Goal: Task Accomplishment & Management: Complete application form

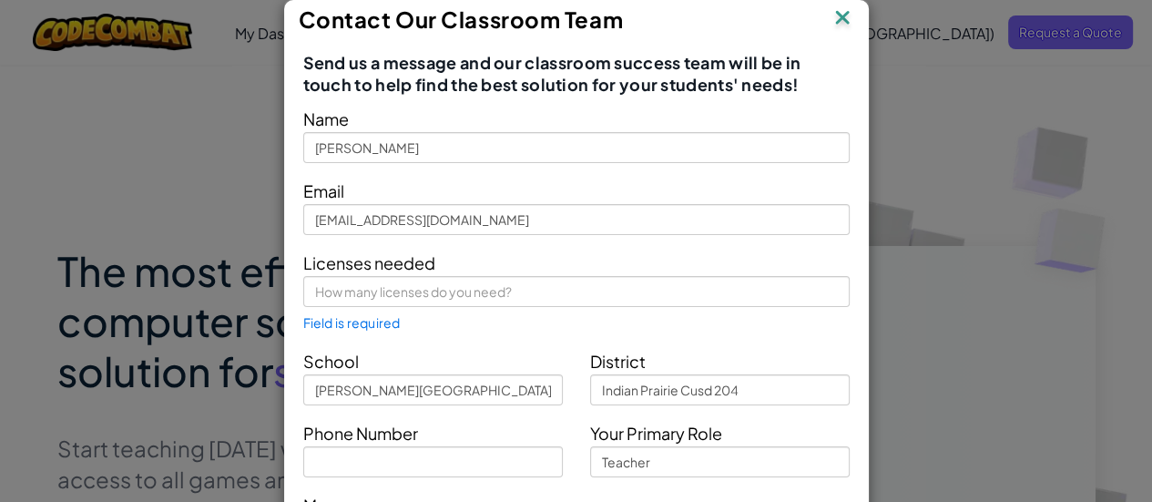
click at [838, 12] on img at bounding box center [843, 18] width 24 height 27
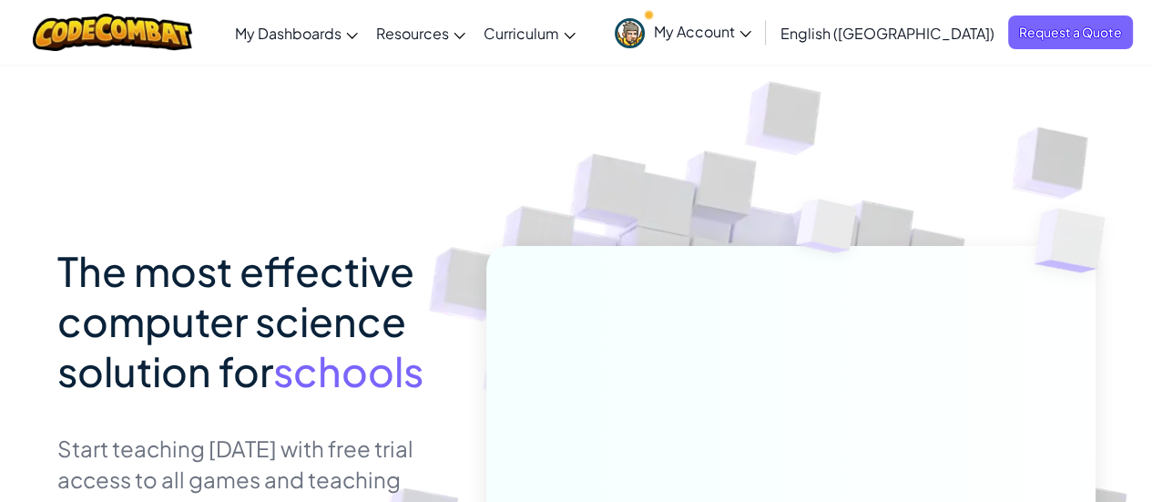
click at [751, 34] on span "My Account" at bounding box center [702, 31] width 97 height 19
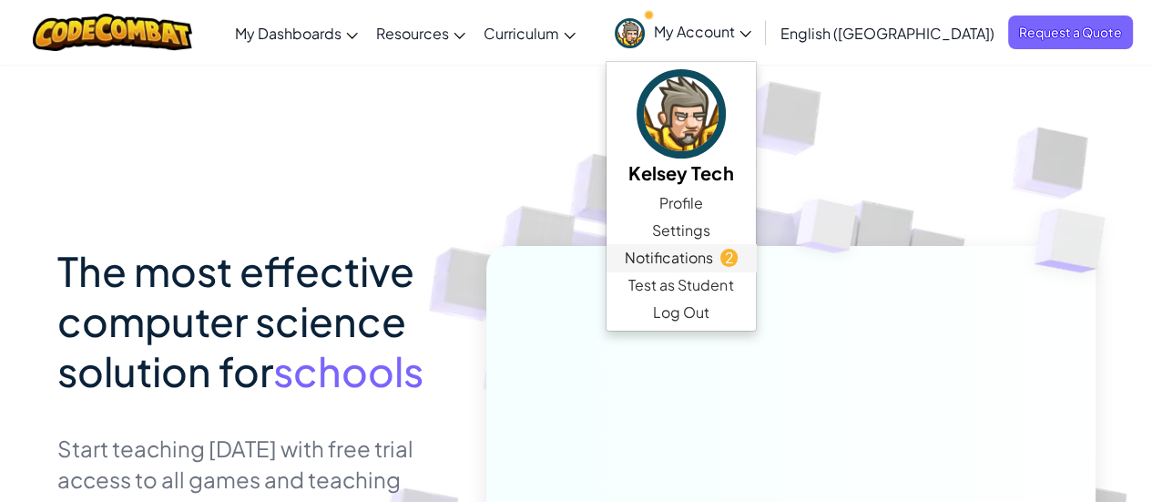
click at [713, 261] on span "Notifications" at bounding box center [669, 258] width 88 height 22
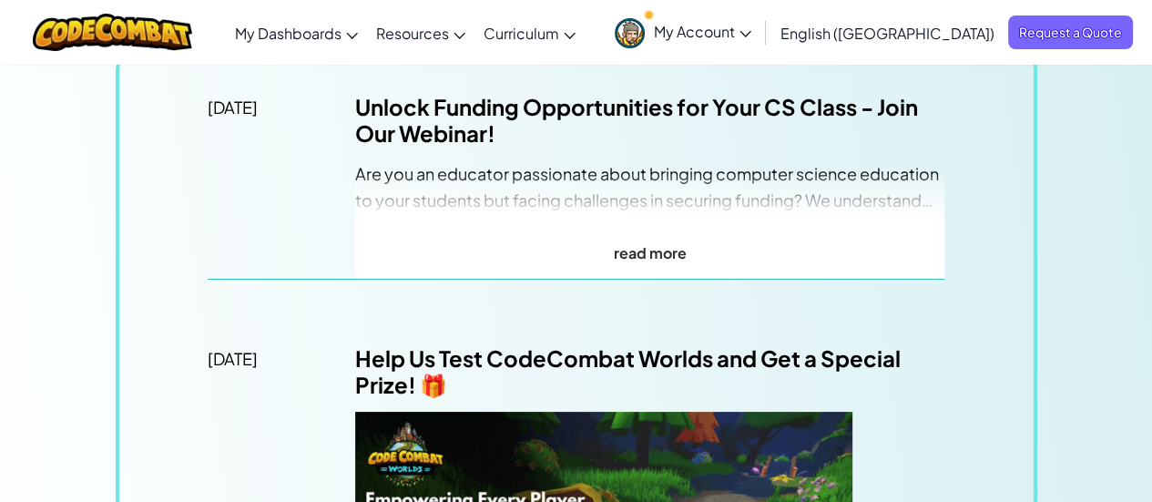
scroll to position [91, 0]
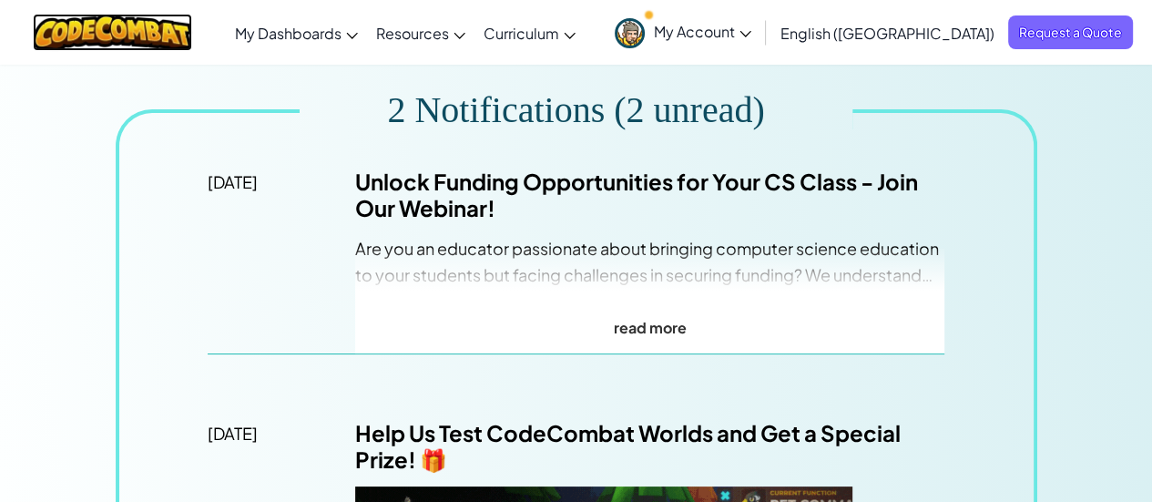
click at [113, 36] on img at bounding box center [112, 32] width 159 height 37
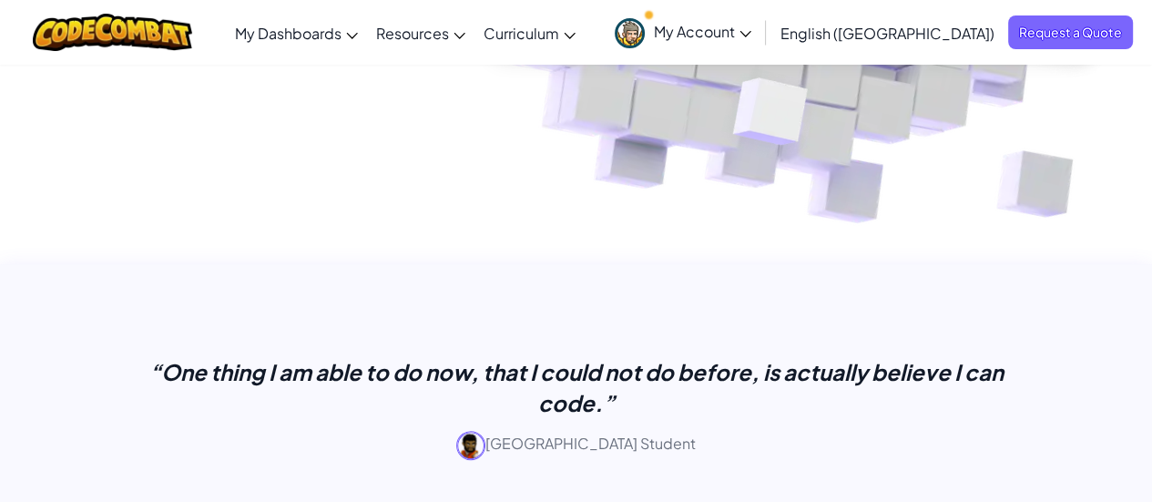
scroll to position [182, 0]
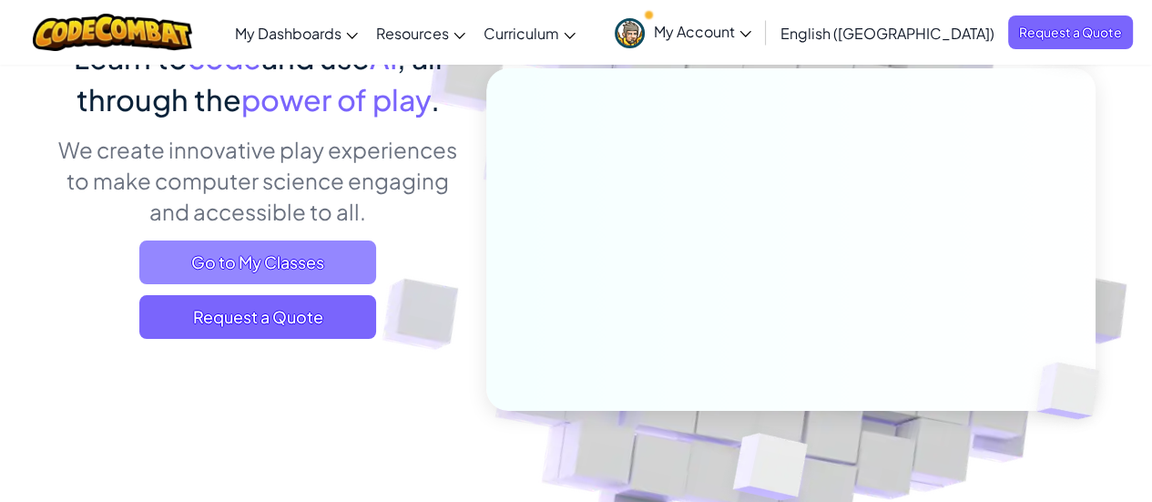
click at [264, 262] on span "Go to My Classes" at bounding box center [257, 262] width 237 height 44
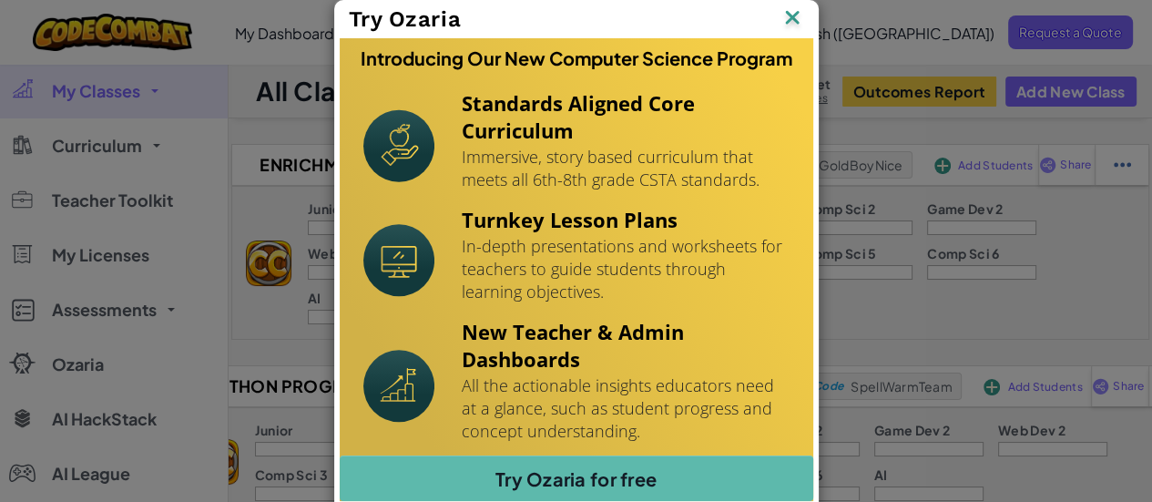
click at [0, 0] on img at bounding box center [0, 0] width 0 height 0
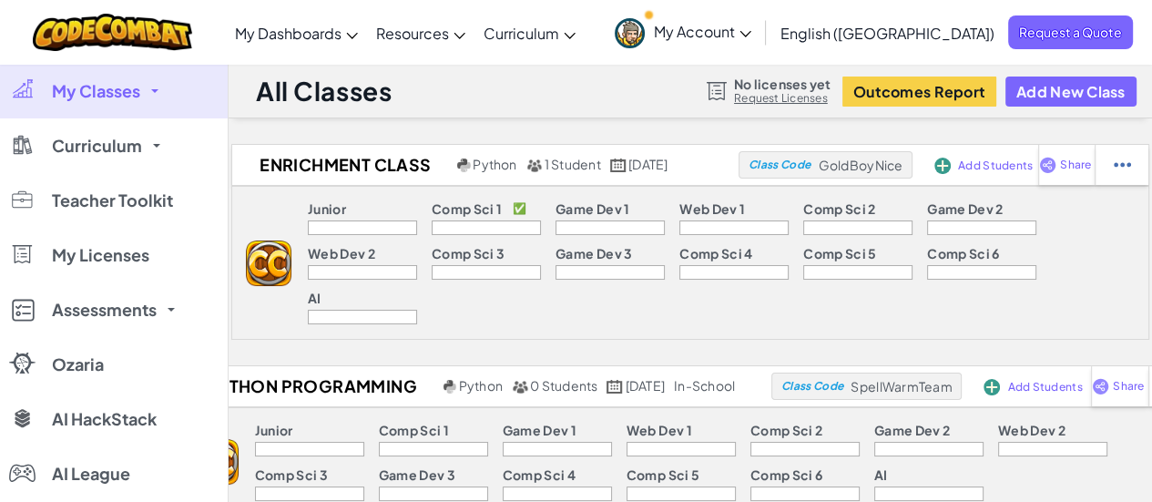
click at [783, 103] on link "Request Licenses" at bounding box center [782, 98] width 97 height 15
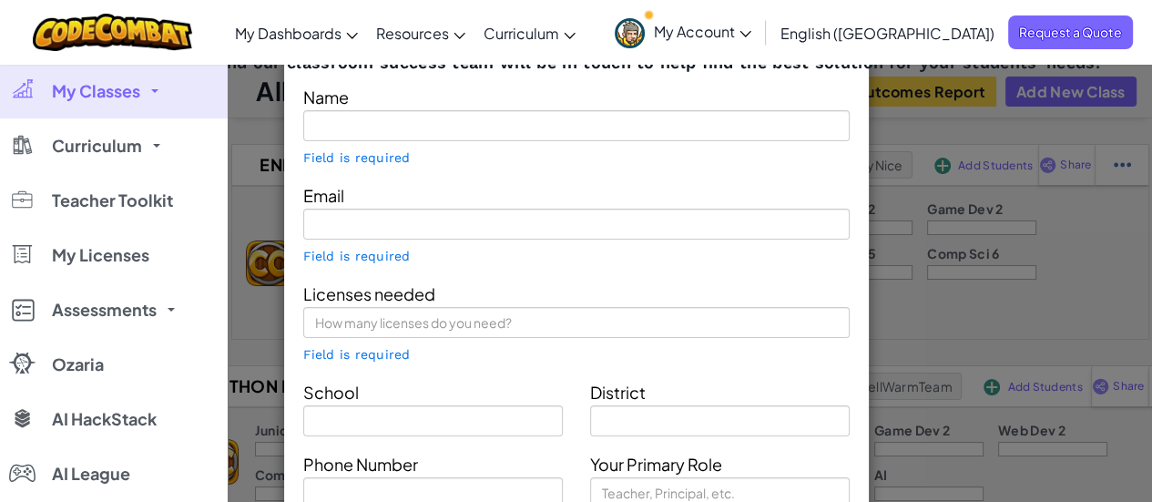
type input "[PERSON_NAME]"
type input "[EMAIL_ADDRESS][DOMAIN_NAME]"
type input "[PERSON_NAME][GEOGRAPHIC_DATA]"
type input "Indian Prairie Cusd 204"
type input "Teacher"
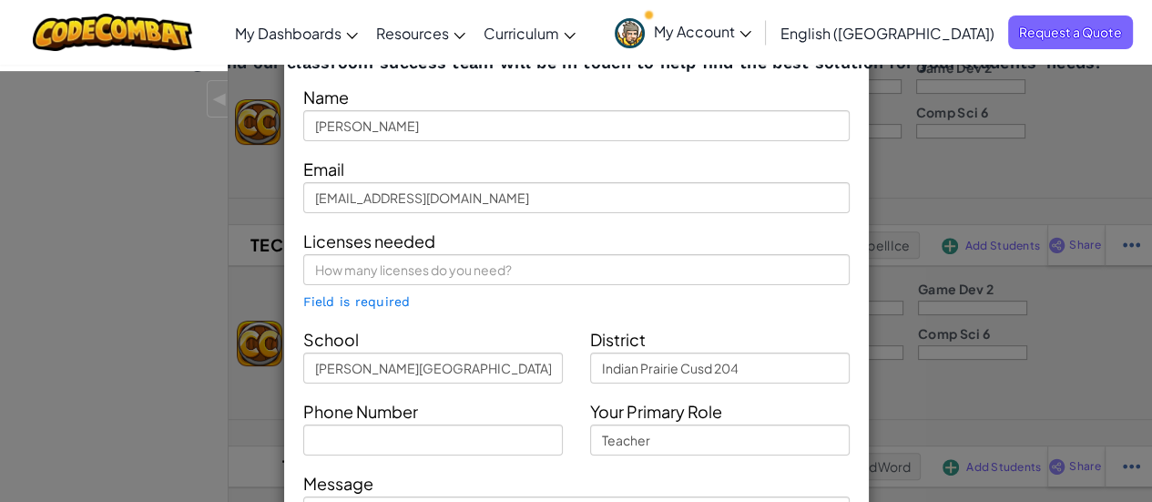
scroll to position [637, 0]
